Goal: Information Seeking & Learning: Learn about a topic

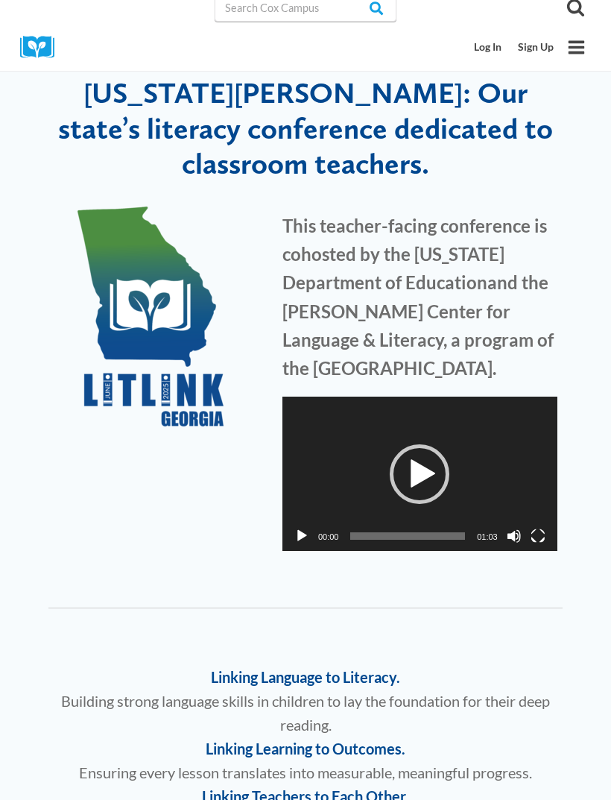
scroll to position [4, 0]
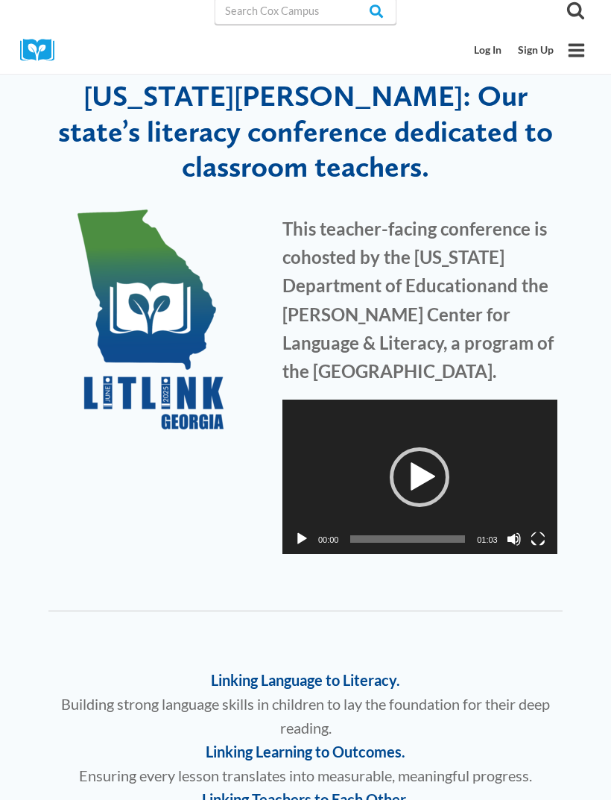
click at [423, 464] on div "Play" at bounding box center [420, 477] width 60 height 60
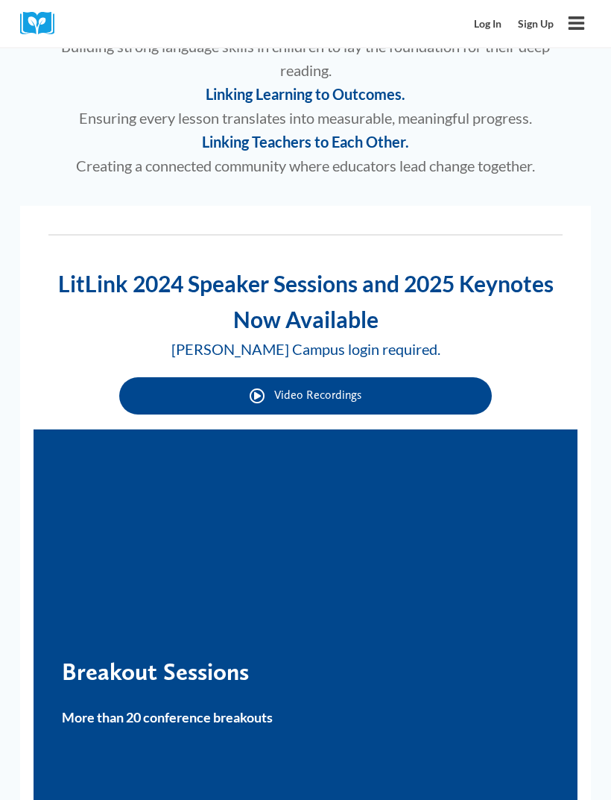
scroll to position [662, 0]
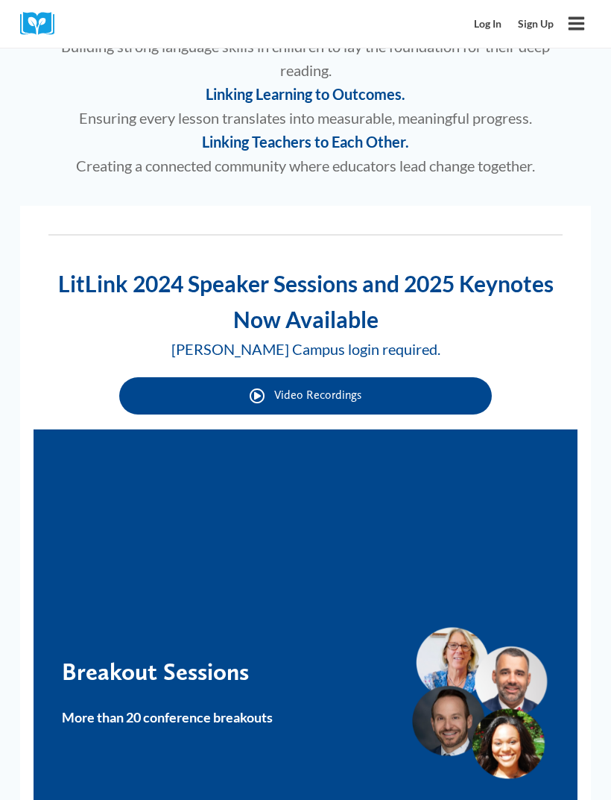
click at [401, 388] on link "Video Recordings" at bounding box center [305, 395] width 373 height 37
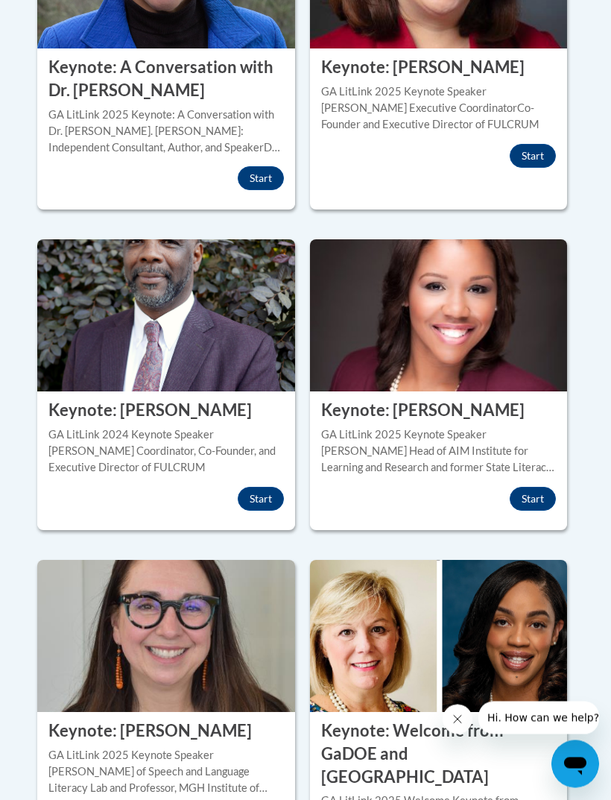
click at [528, 493] on button "Start" at bounding box center [533, 499] width 46 height 24
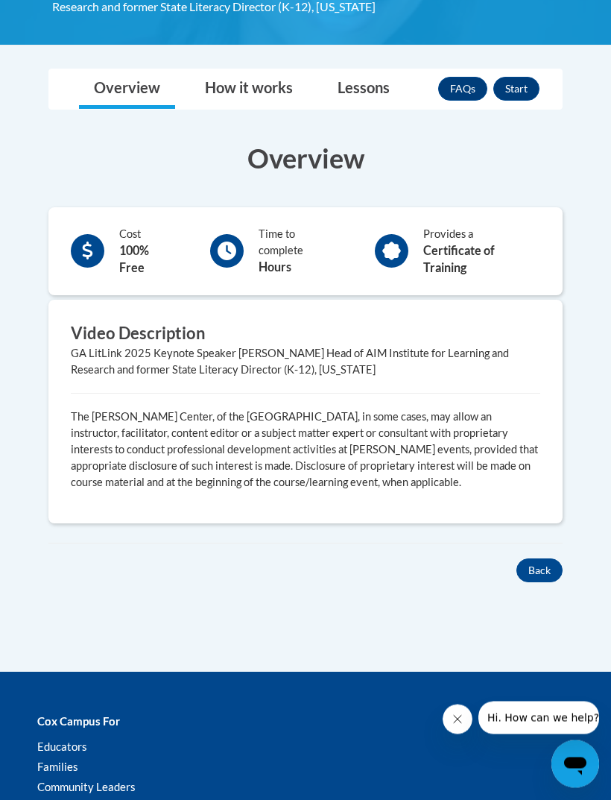
scroll to position [355, 0]
click at [520, 82] on button "Start" at bounding box center [516, 89] width 46 height 24
